Goal: Check status

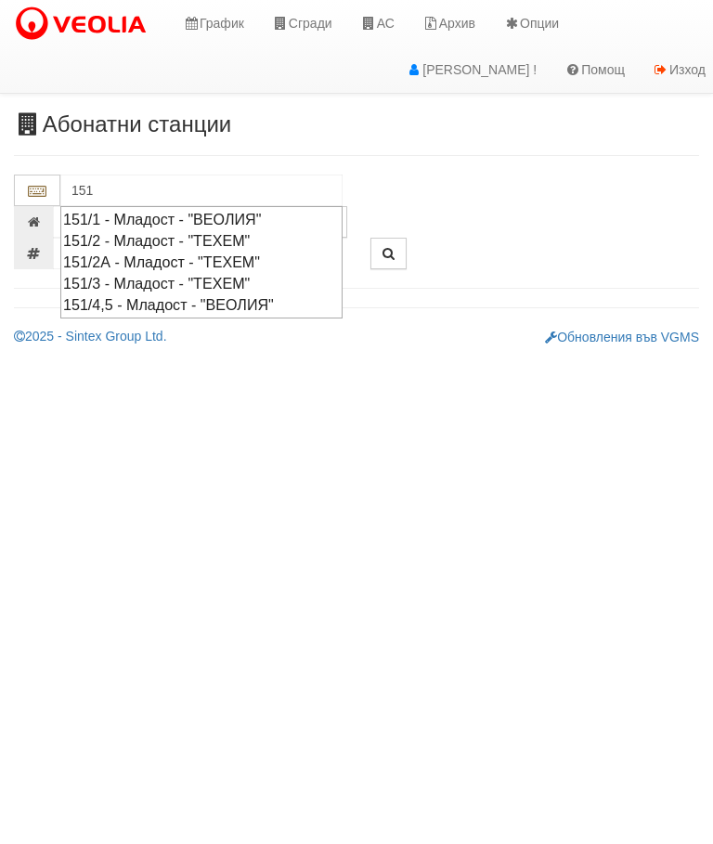
click at [245, 294] on div "151/4,5 - Младост - "ВЕОЛИЯ"" at bounding box center [201, 304] width 277 height 21
type input "151/4,5 - Младост - "ВЕОЛИЯ""
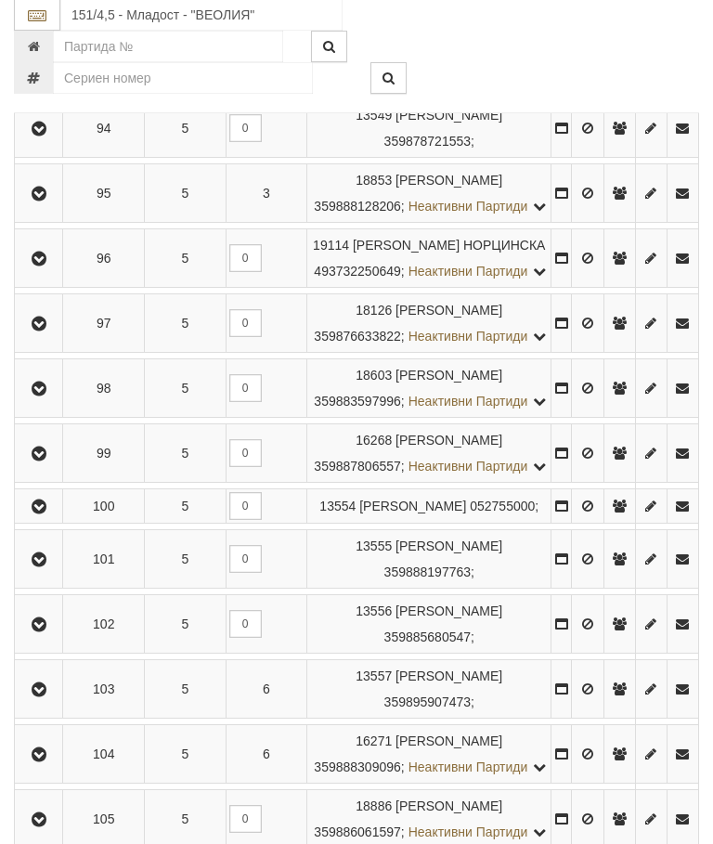
scroll to position [1759, 0]
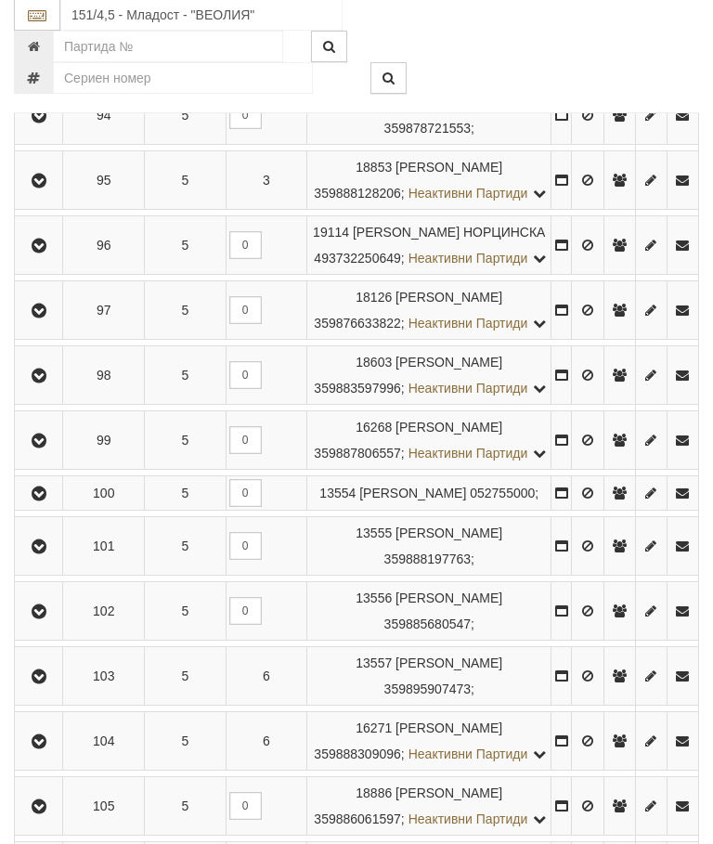
click at [33, 58] on icon "button" at bounding box center [39, 51] width 22 height 13
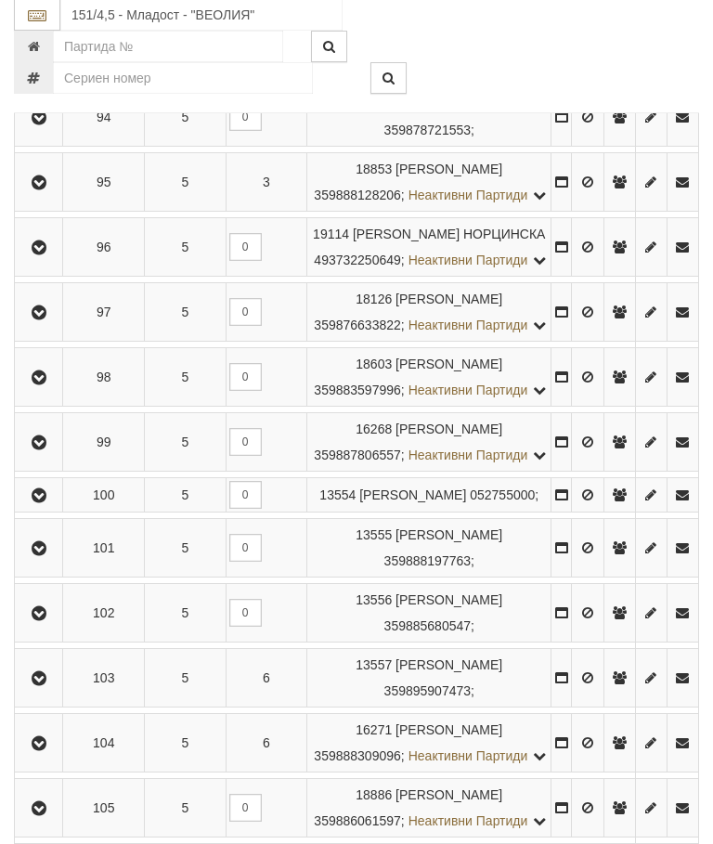
scroll to position [1760, 0]
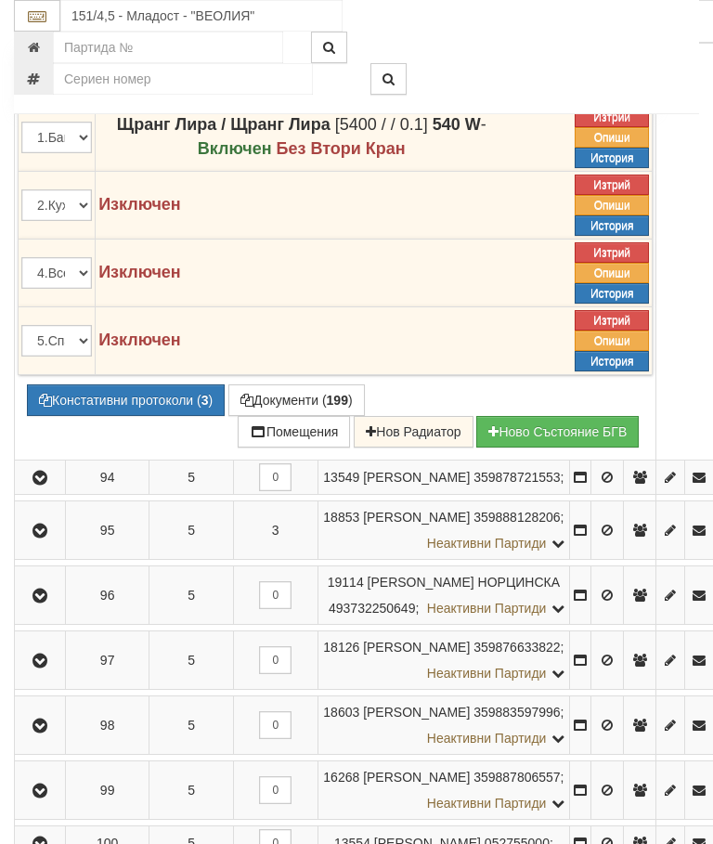
click at [541, 36] on icon at bounding box center [534, 28] width 13 height 16
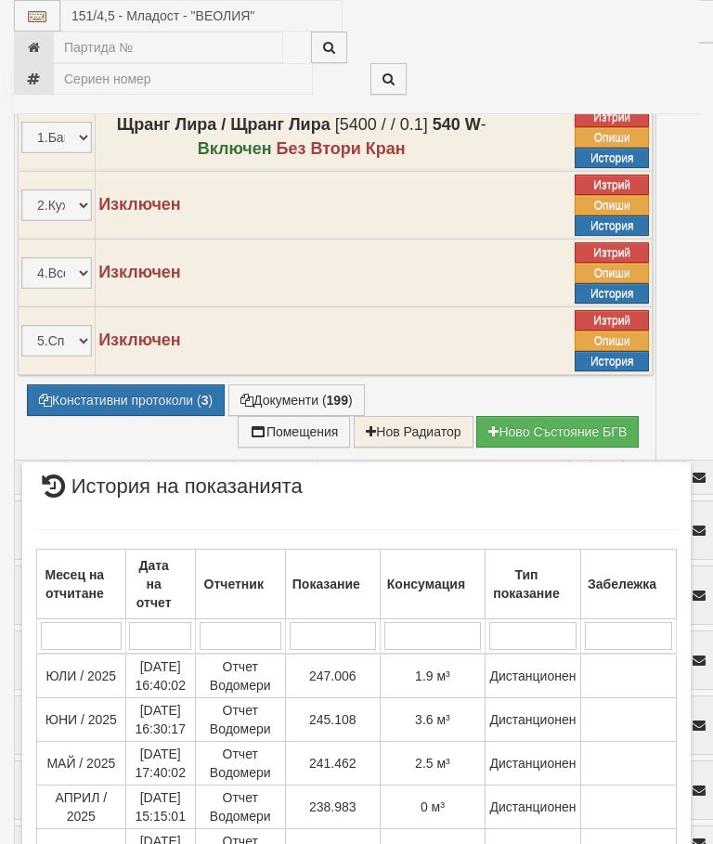
scroll to position [489, 0]
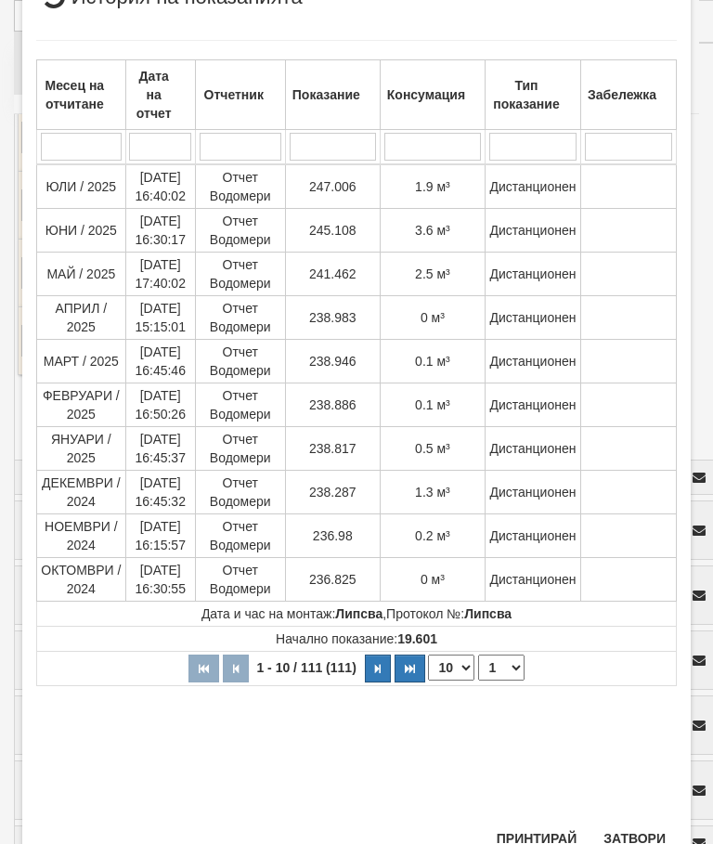
click at [628, 836] on button "Затвори" at bounding box center [634, 838] width 84 height 30
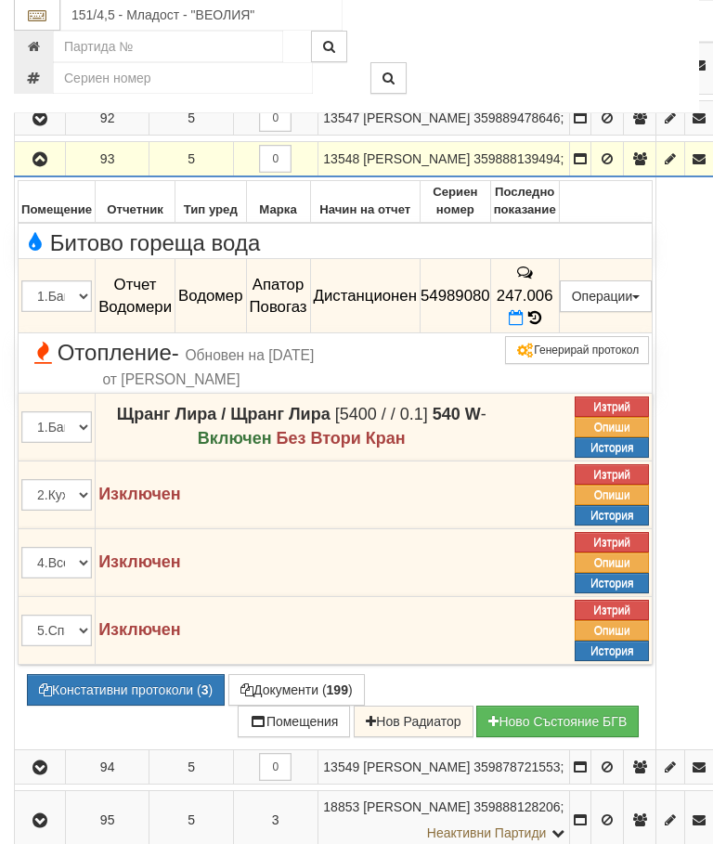
scroll to position [1470, 0]
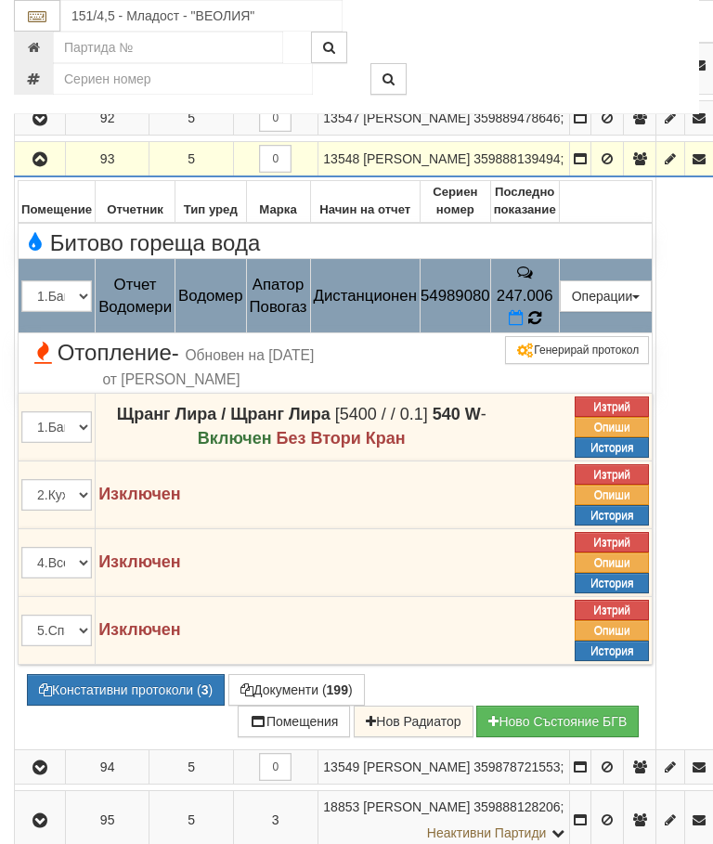
click at [541, 327] on span at bounding box center [534, 318] width 13 height 18
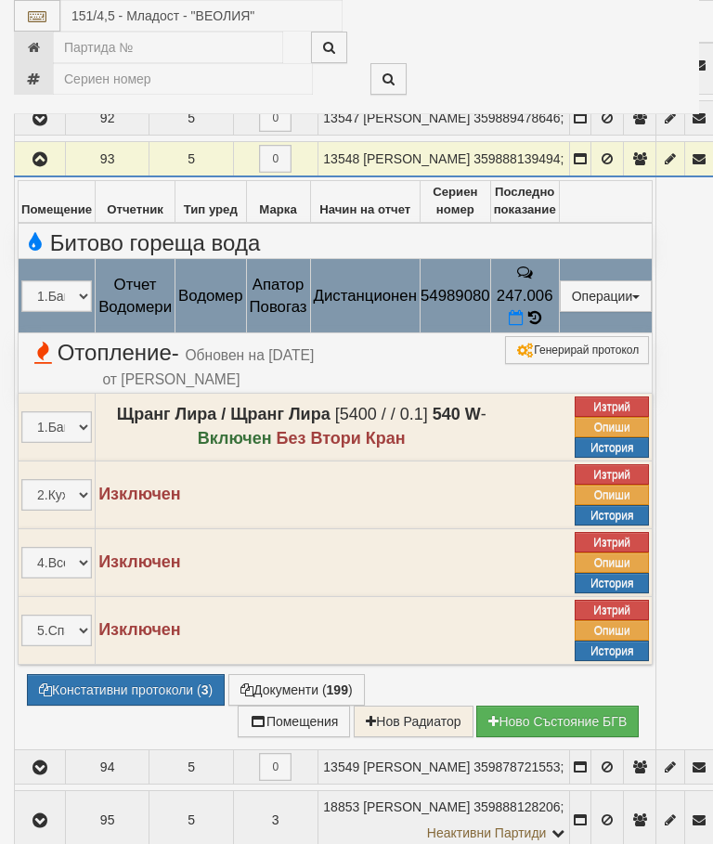
select select "10"
select select "1"
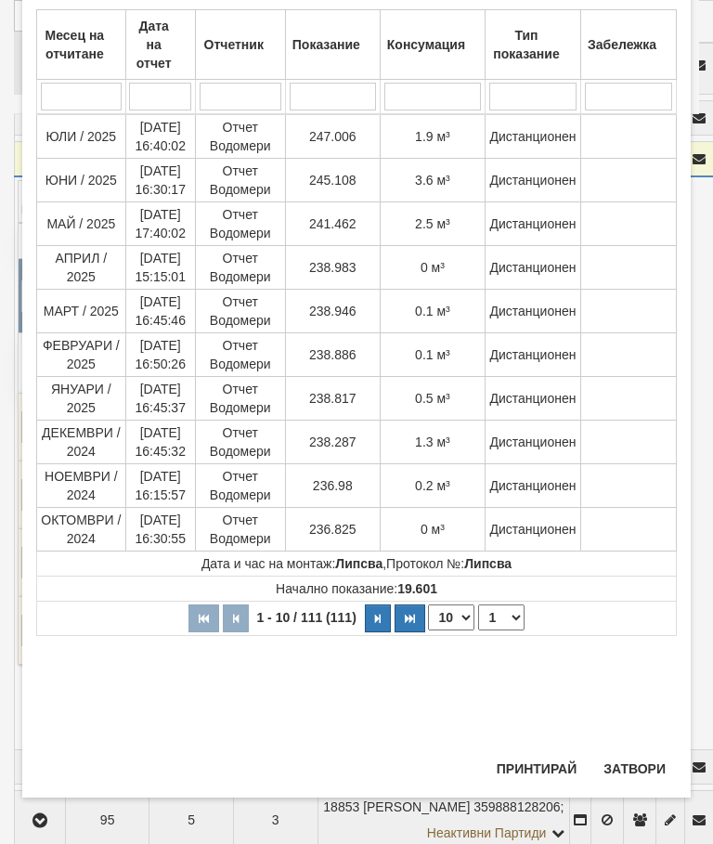
scroll to position [955, 0]
click at [630, 766] on button "Затвори" at bounding box center [634, 769] width 84 height 30
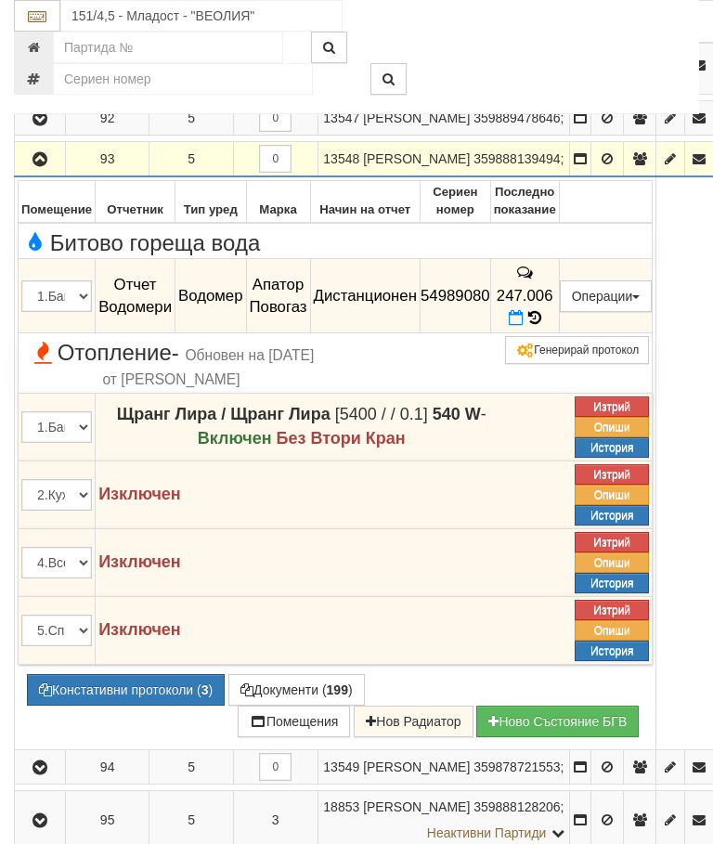
click at [39, 166] on icon "button" at bounding box center [40, 159] width 22 height 13
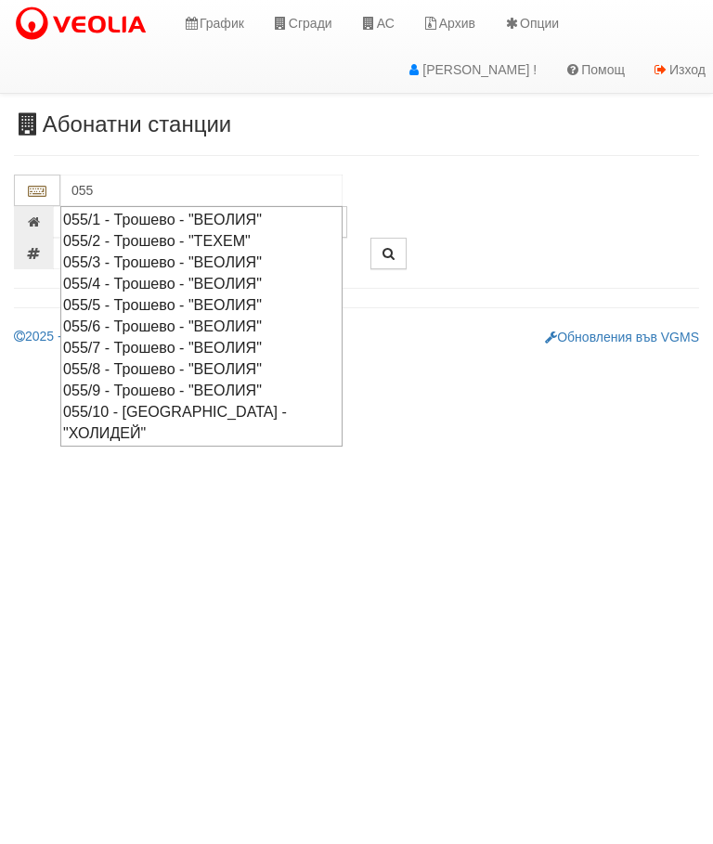
click at [186, 337] on div "055/7 - Трошево - "ВЕОЛИЯ"" at bounding box center [201, 347] width 277 height 21
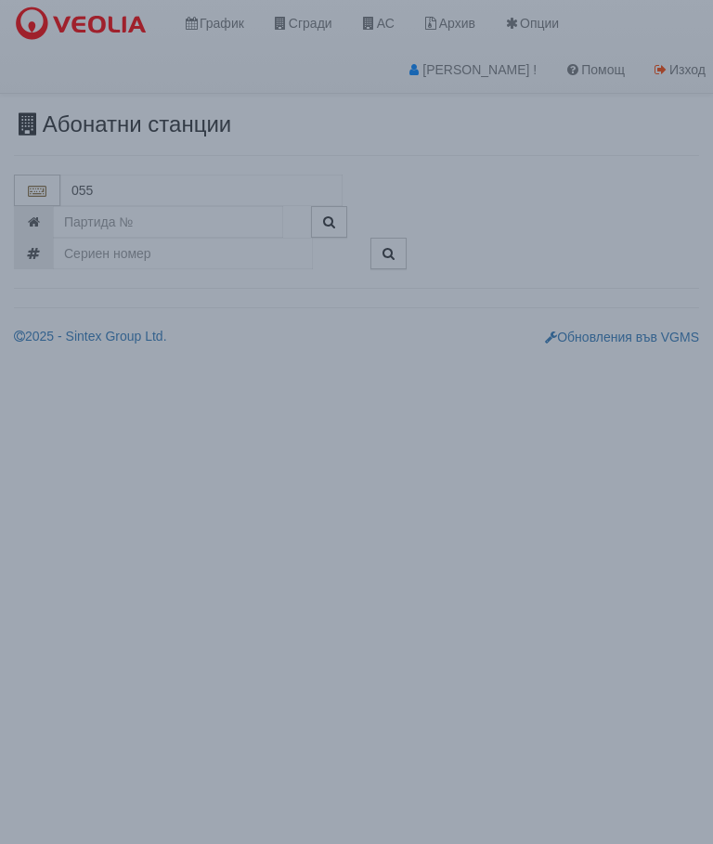
type input "055/7 - Трошево - "ВЕОЛИЯ""
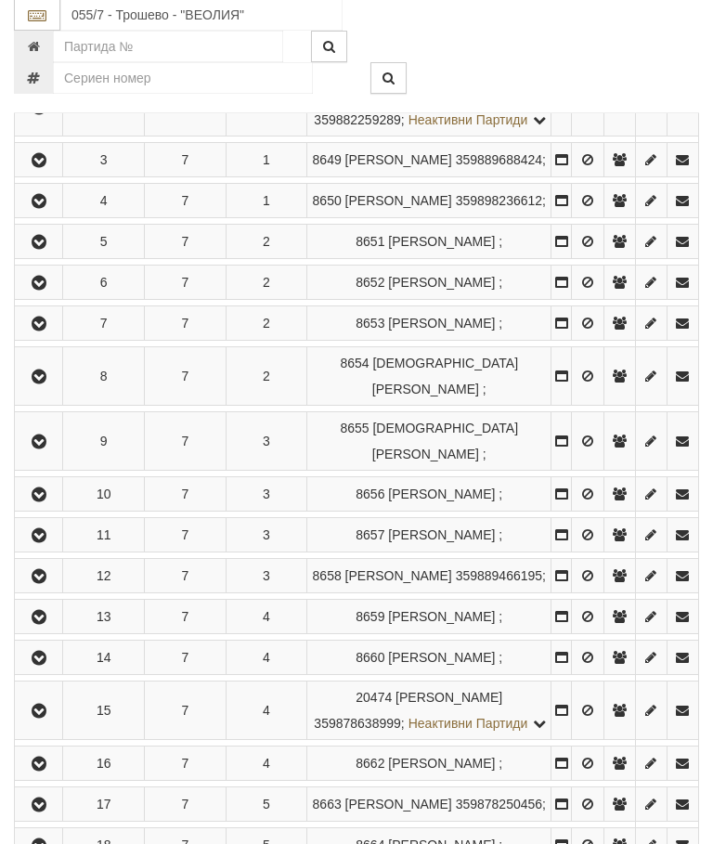
scroll to position [491, 0]
click at [42, 508] on button "button" at bounding box center [39, 494] width 42 height 28
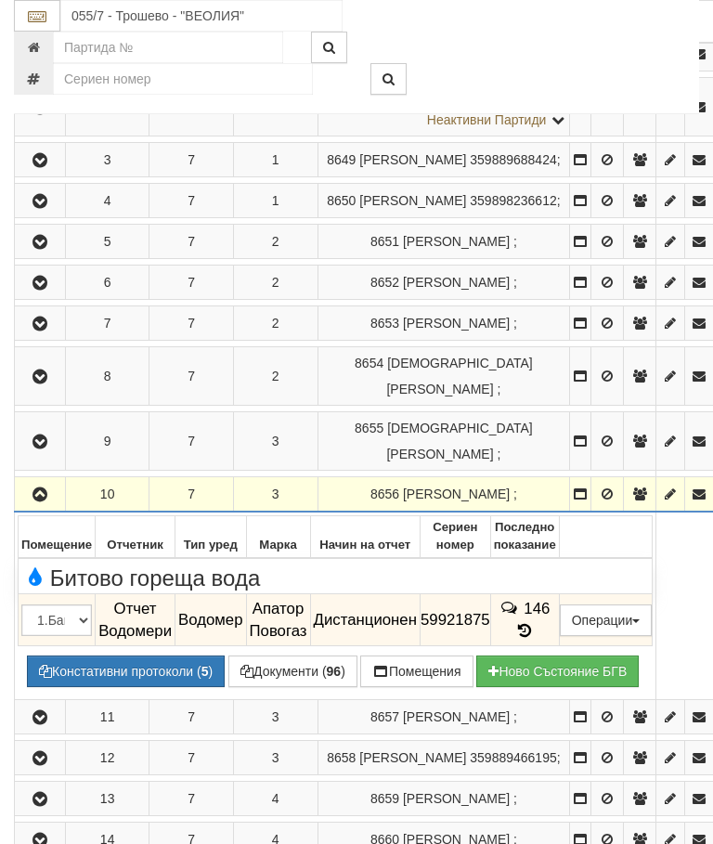
click at [535, 623] on icon at bounding box center [524, 631] width 20 height 16
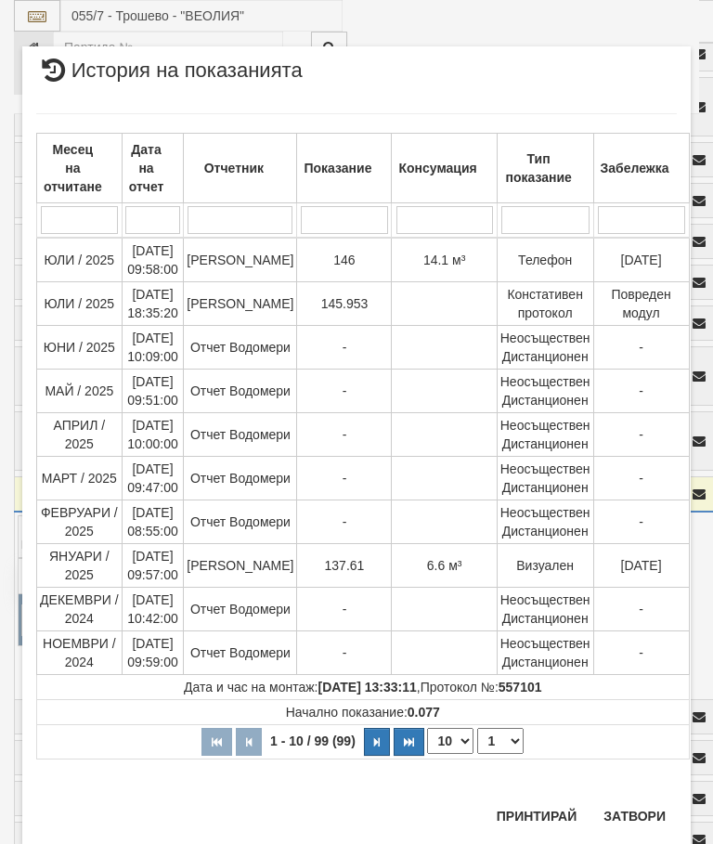
click at [646, 816] on button "Затвори" at bounding box center [634, 816] width 84 height 30
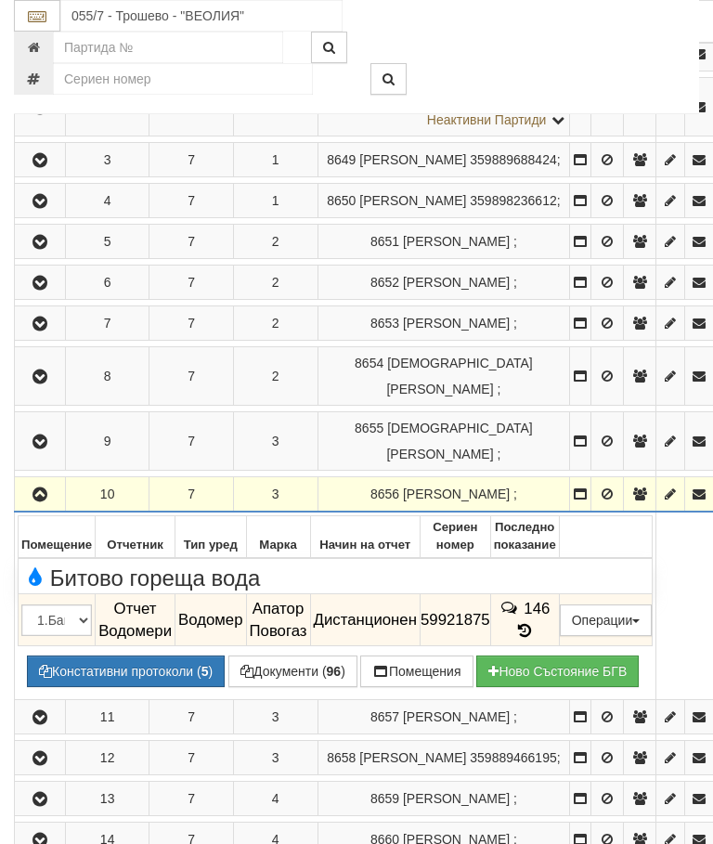
click at [36, 489] on icon "button" at bounding box center [40, 494] width 22 height 13
